Goal: Task Accomplishment & Management: Use online tool/utility

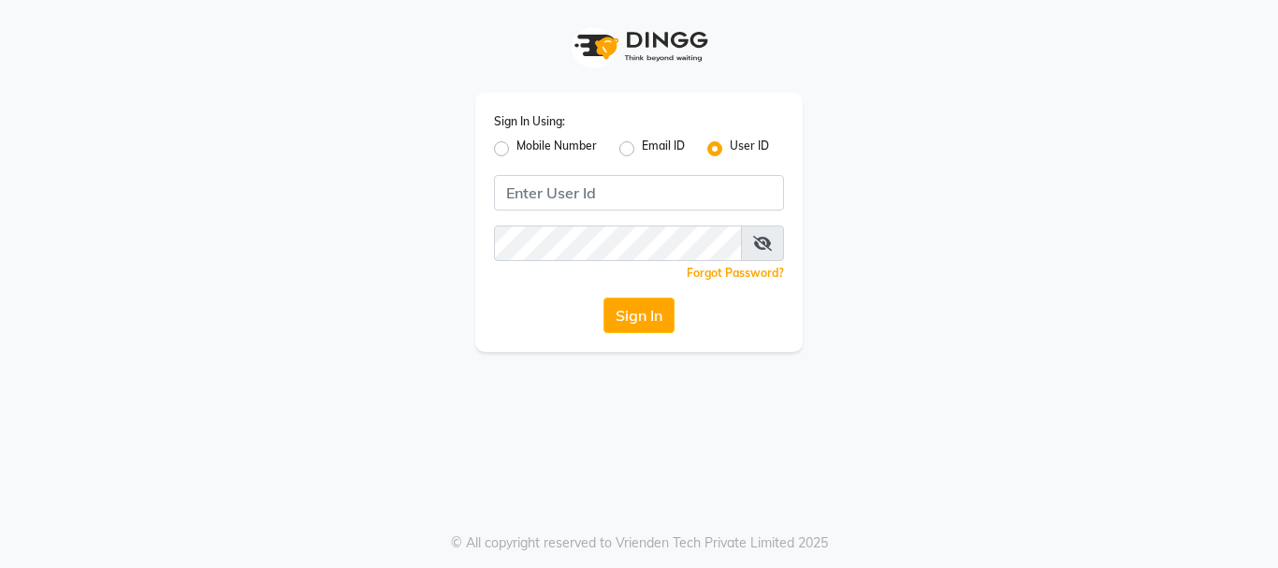
click at [517, 146] on label "Mobile Number" at bounding box center [557, 149] width 80 height 22
click at [517, 146] on input "Mobile Number" at bounding box center [523, 144] width 12 height 12
radio input "true"
radio input "false"
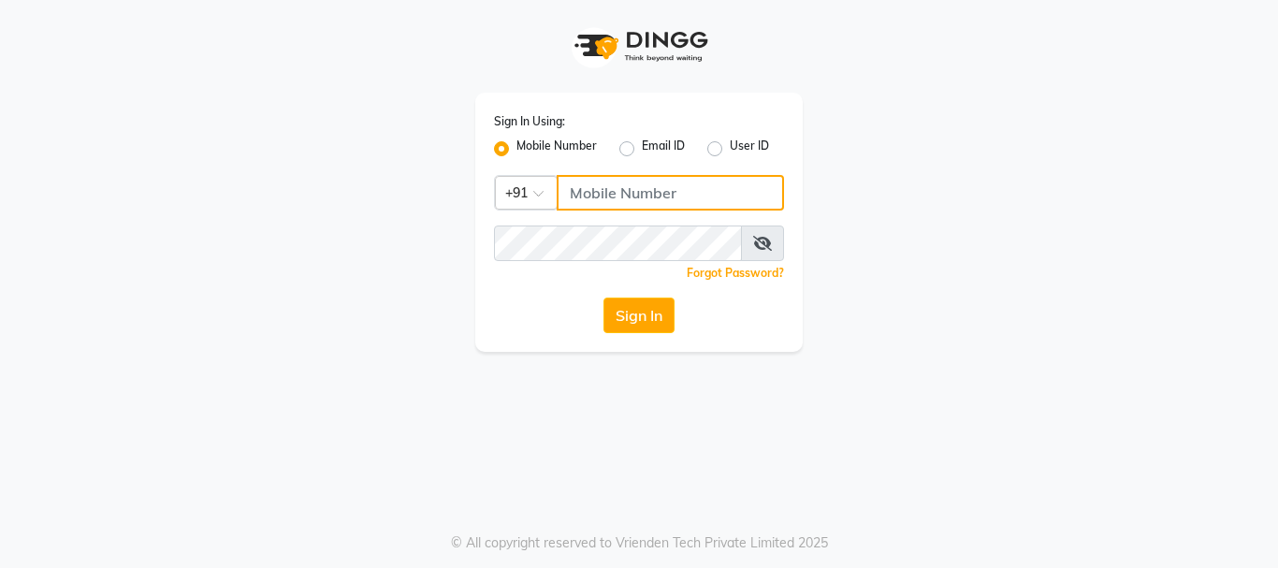
click at [573, 186] on input "Username" at bounding box center [670, 193] width 227 height 36
type input "7987010045"
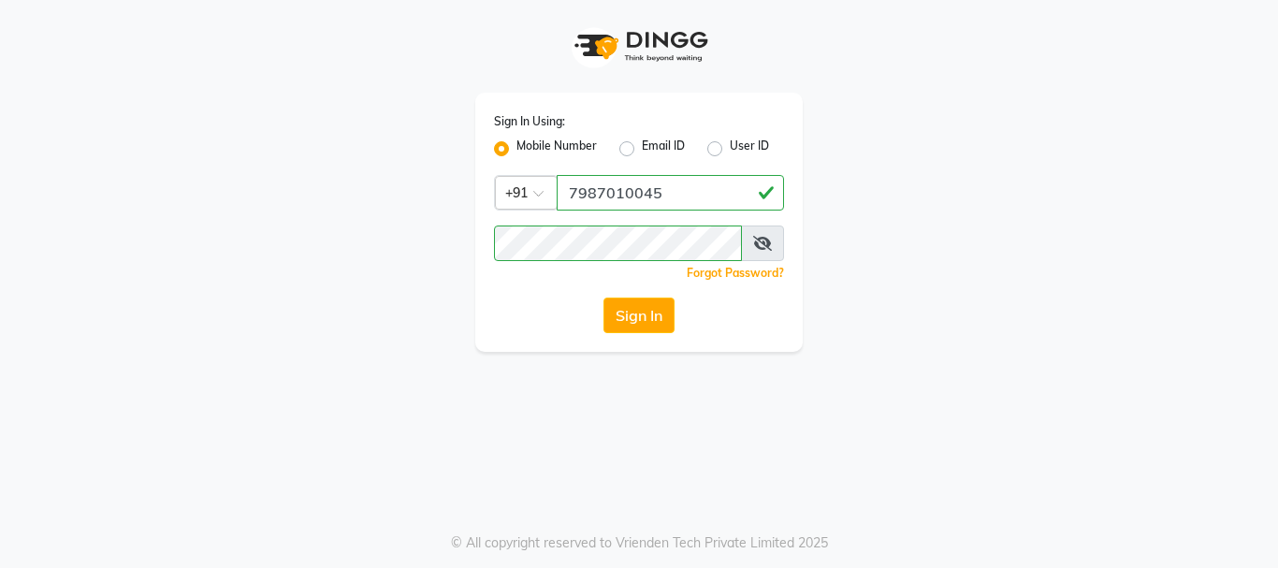
click at [769, 239] on icon at bounding box center [762, 243] width 19 height 15
click at [630, 318] on button "Sign In" at bounding box center [639, 316] width 71 height 36
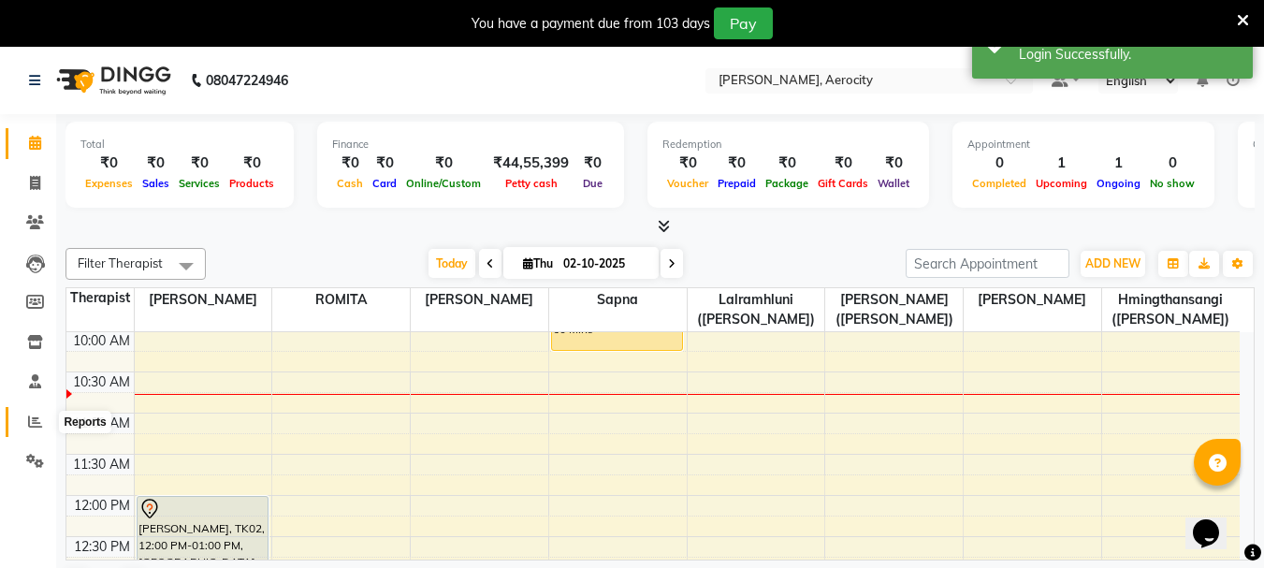
click at [41, 429] on span at bounding box center [35, 423] width 33 height 22
